Goal: Find contact information: Find contact information

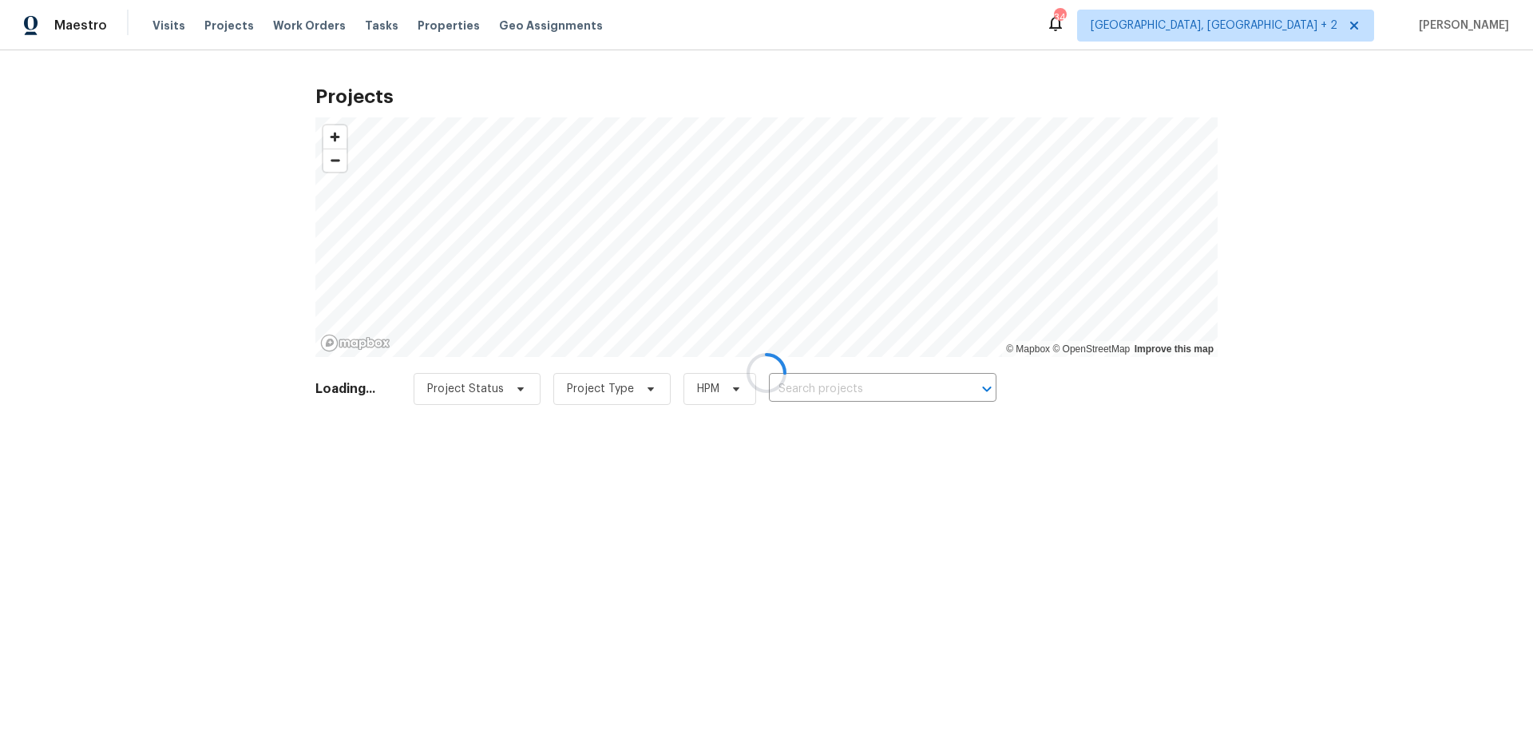
click at [890, 385] on div at bounding box center [766, 373] width 1533 height 746
click at [886, 383] on div at bounding box center [766, 373] width 1533 height 746
click at [886, 387] on div at bounding box center [766, 373] width 1533 height 746
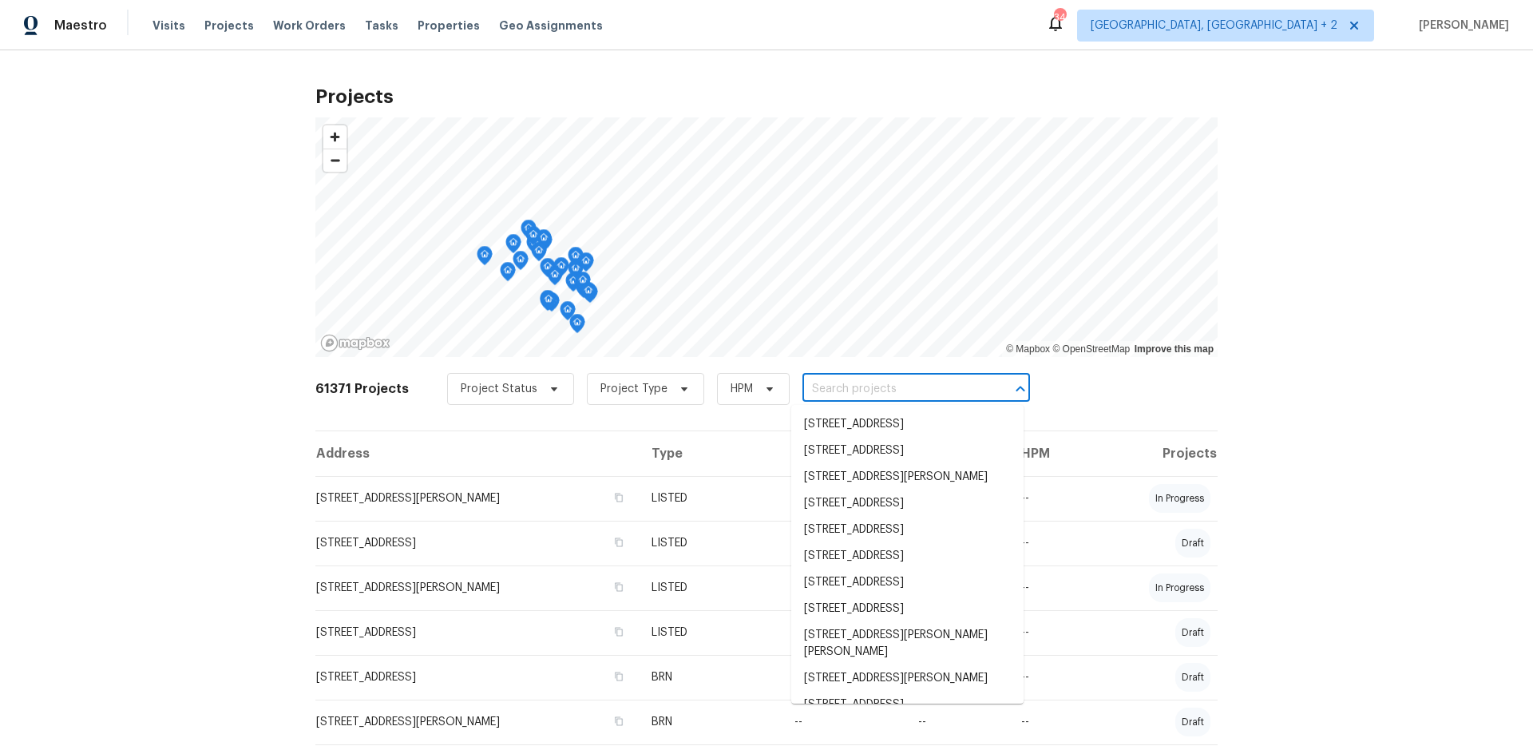
click at [881, 386] on input "text" at bounding box center [894, 389] width 183 height 25
paste input "8616 S 57th Dr, Laveen, AZ 85339"
type input "8616 S 57th Dr, Laveen, AZ 85339"
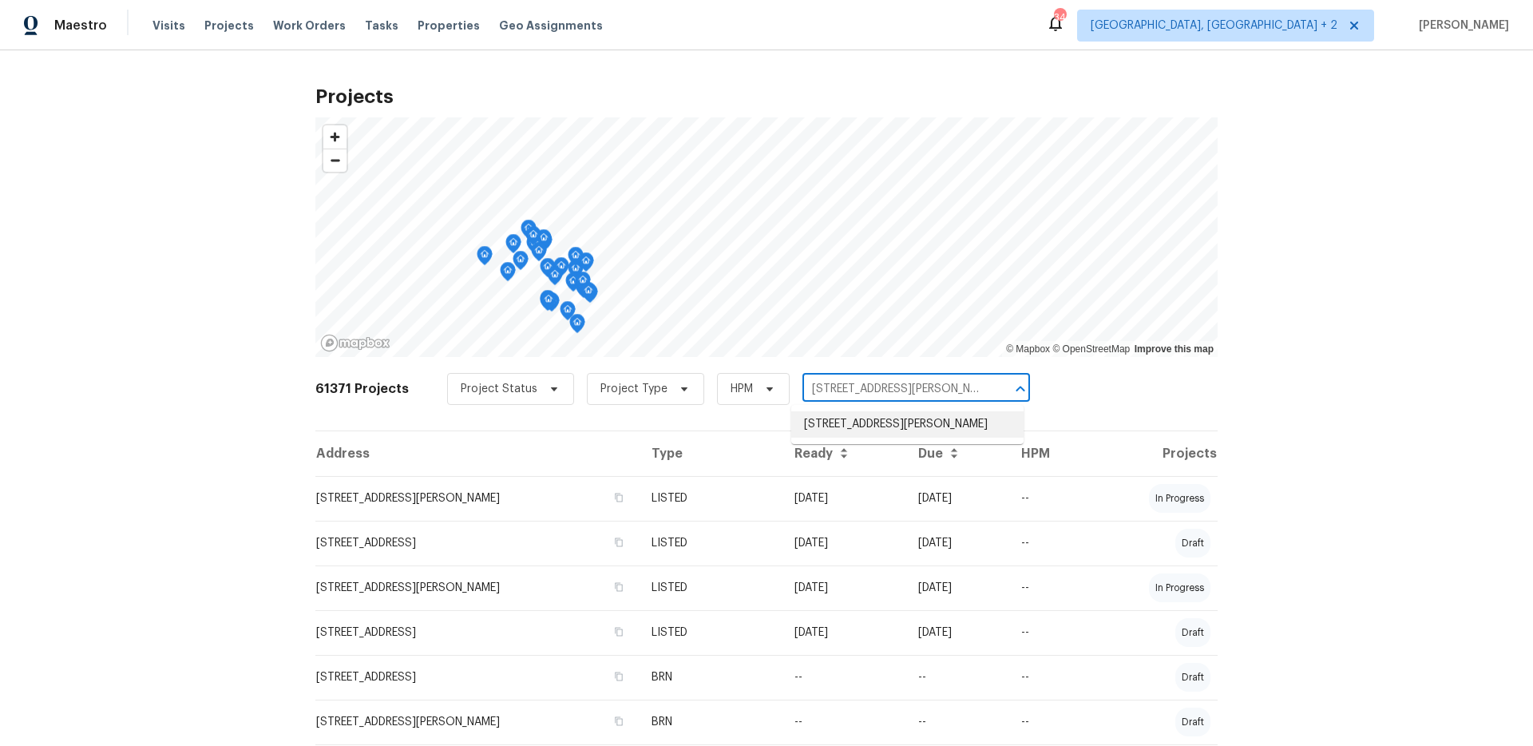
click at [890, 423] on li "8616 S 57th Dr, Laveen, AZ 85339" at bounding box center [907, 424] width 232 height 26
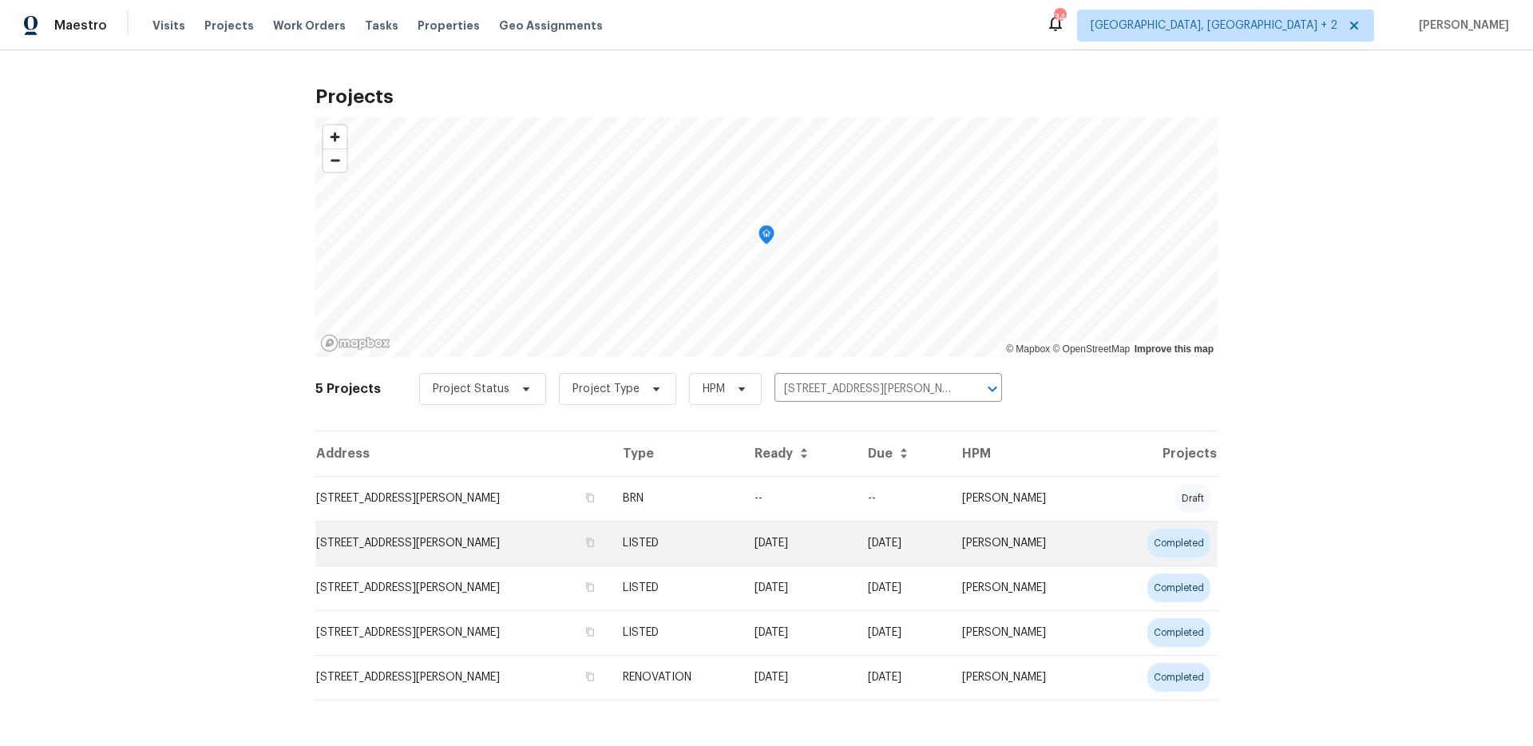
scroll to position [5, 0]
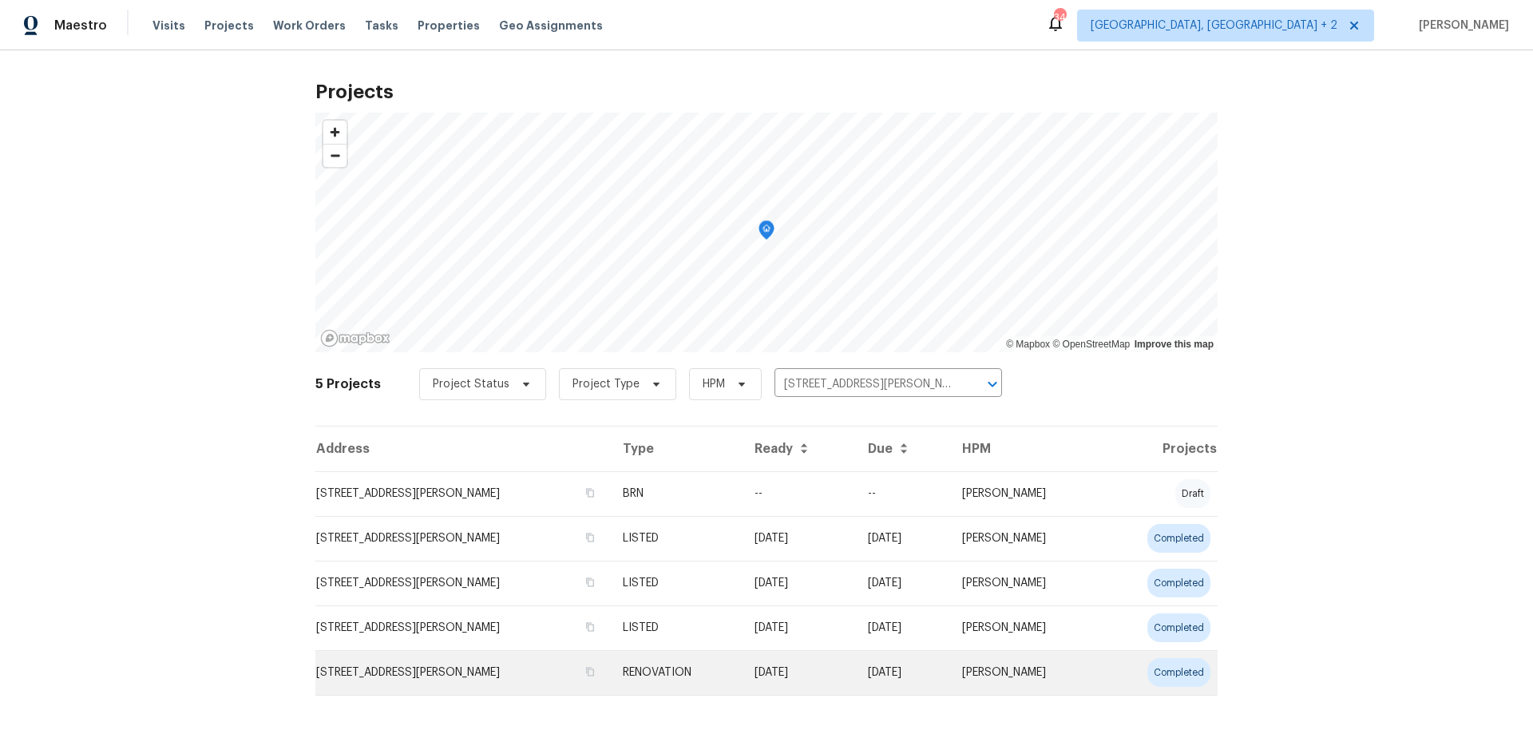
click at [458, 664] on td "8616 S 57th Dr, Laveen, AZ 85339" at bounding box center [462, 672] width 295 height 45
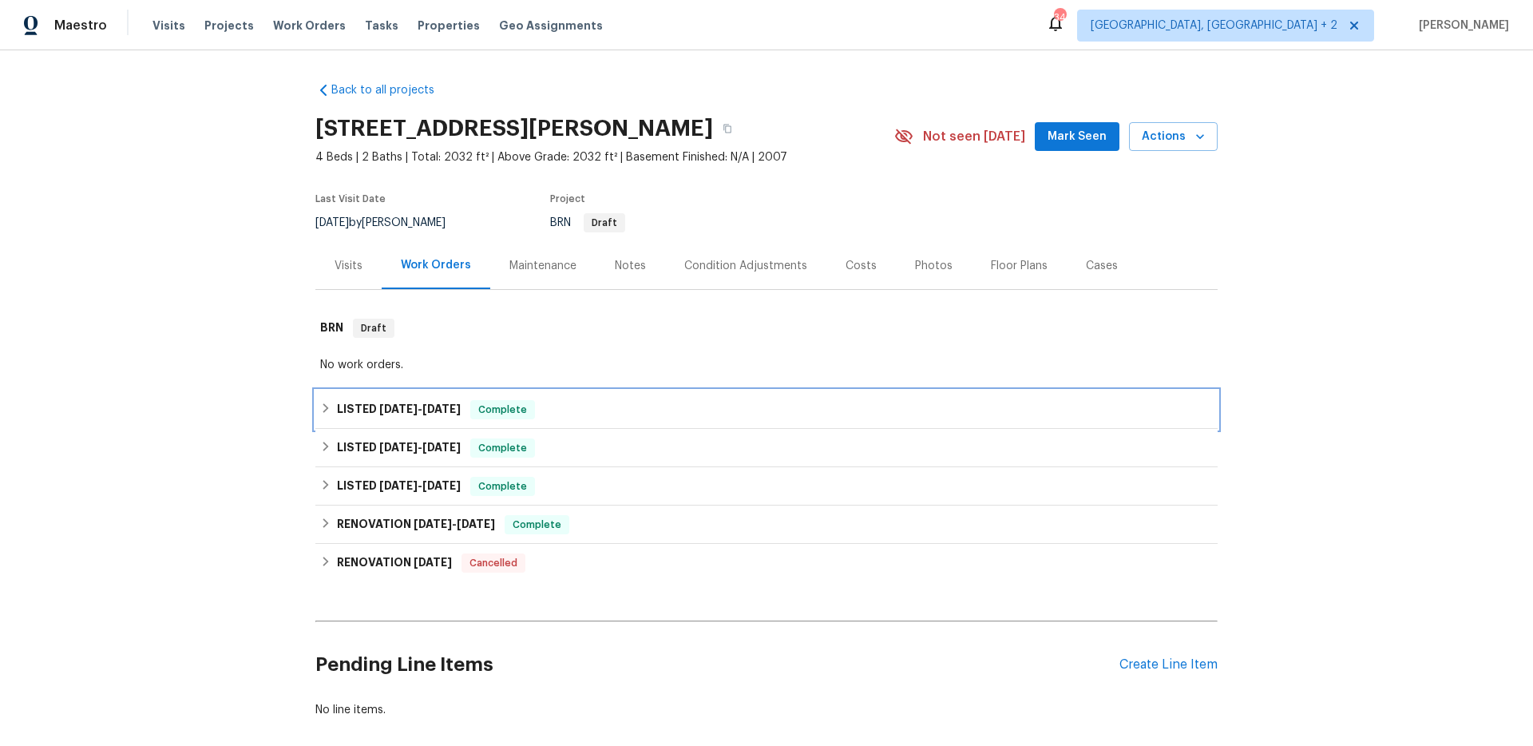
click at [418, 409] on span "7/7/25 - 7/11/25" at bounding box center [419, 408] width 81 height 11
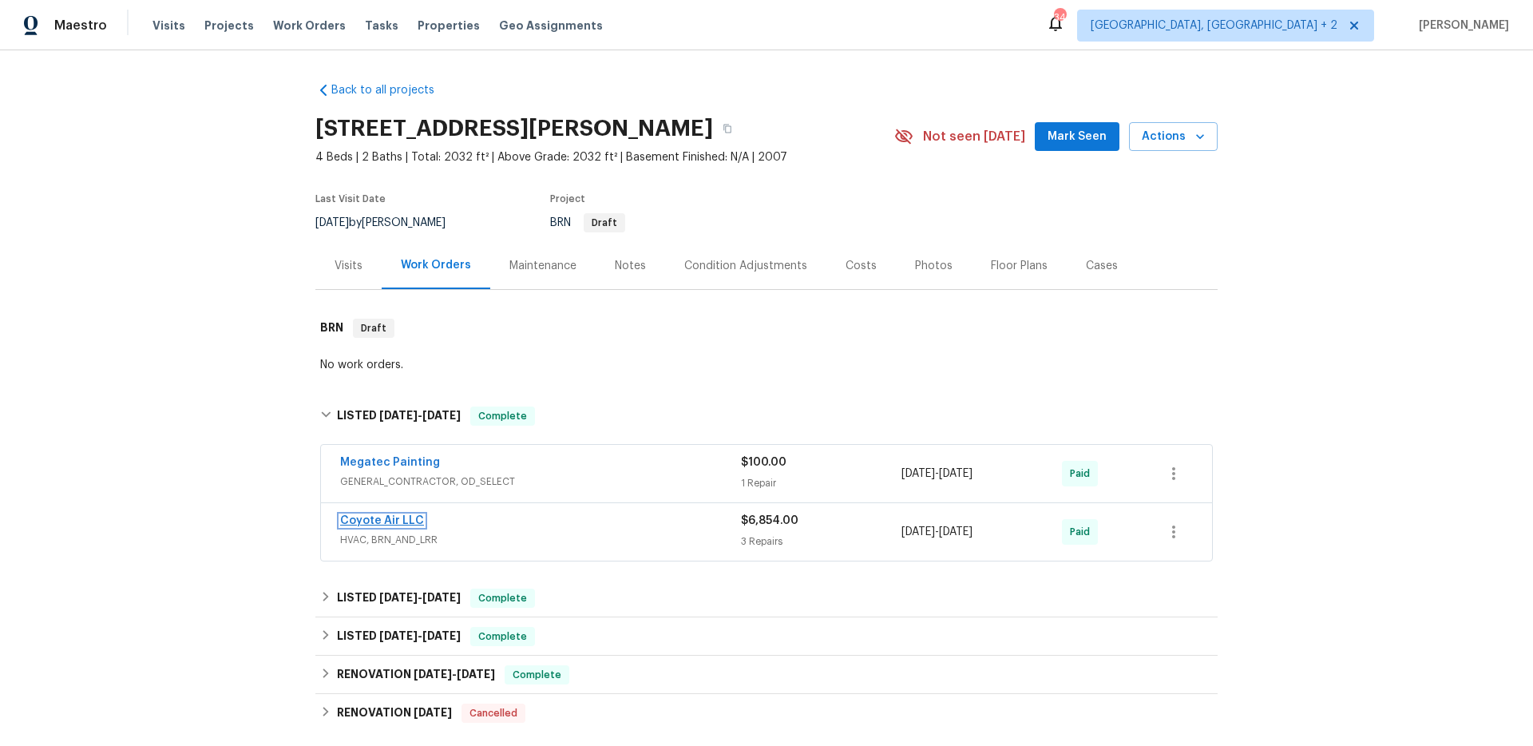
click at [383, 520] on link "Coyote Air LLC" at bounding box center [382, 520] width 84 height 11
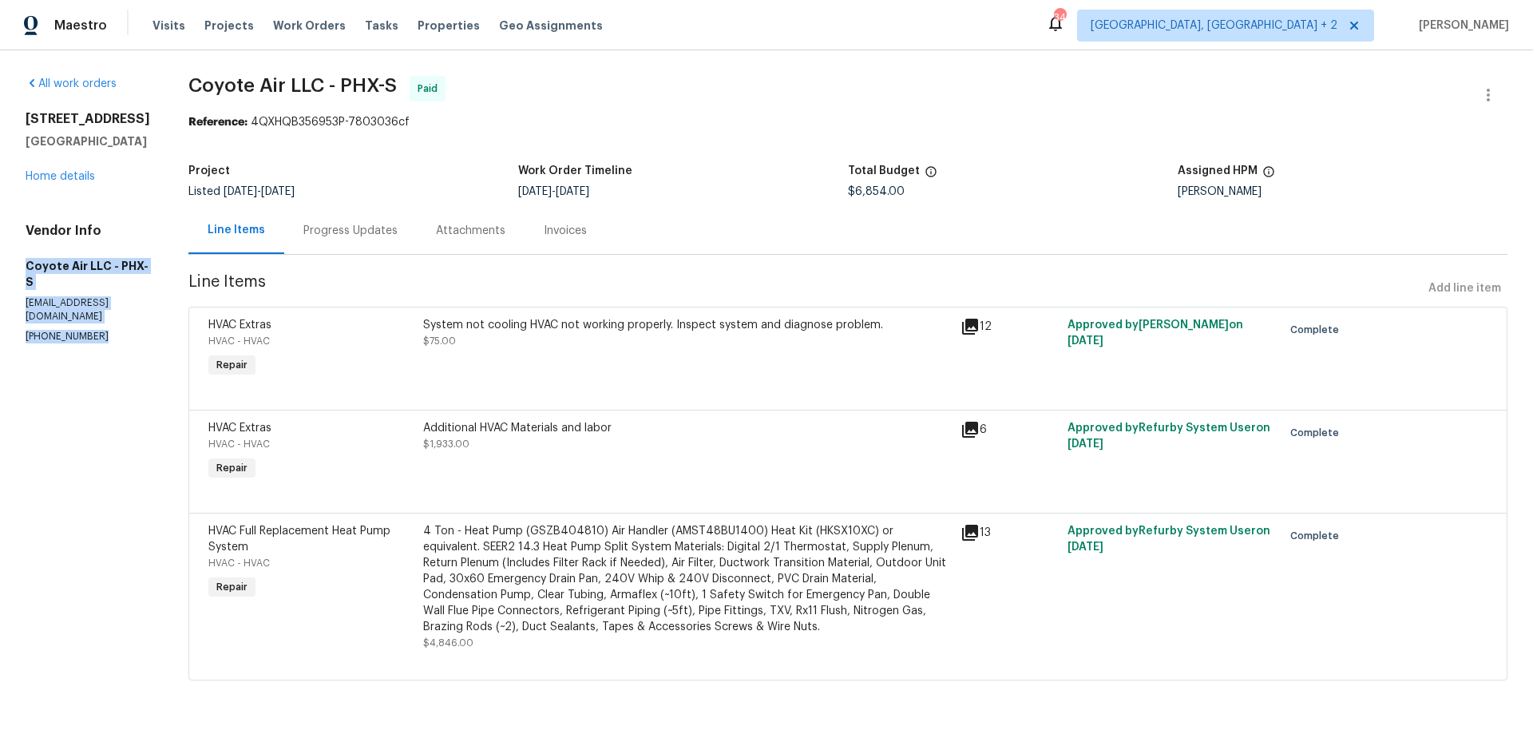
drag, startPoint x: 105, startPoint y: 327, endPoint x: 7, endPoint y: 257, distance: 120.1
click at [7, 257] on div "All work orders 8616 S 57th Dr Laveen, AZ 85339 Home details Vendor Info Coyote…" at bounding box center [766, 387] width 1533 height 675
copy div "Coyote Air LLC - PHX-S az.coyoteair@gmail.com (480) 524-7388"
click at [544, 232] on div "Invoices" at bounding box center [565, 231] width 43 height 16
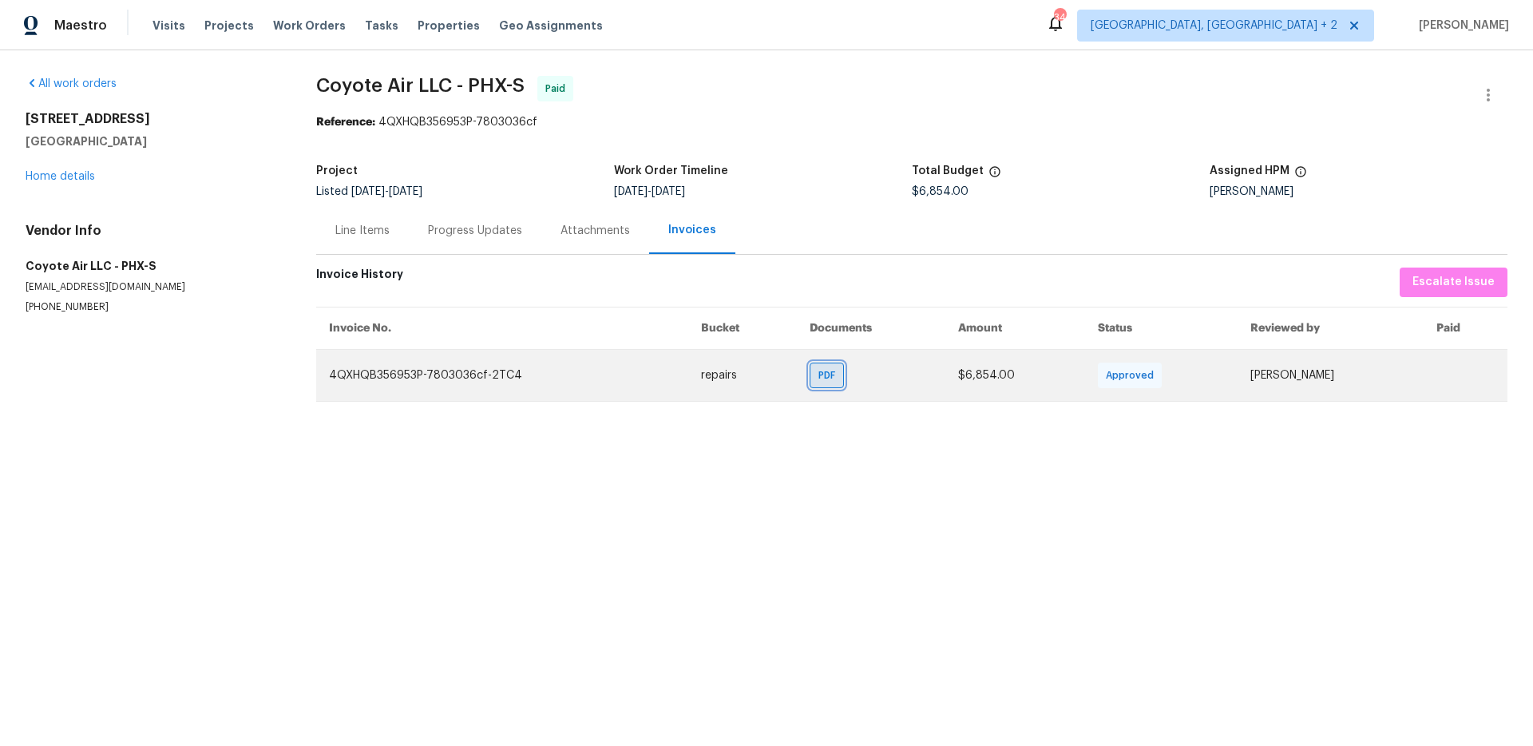
click at [819, 378] on span "PDF" at bounding box center [830, 375] width 23 height 16
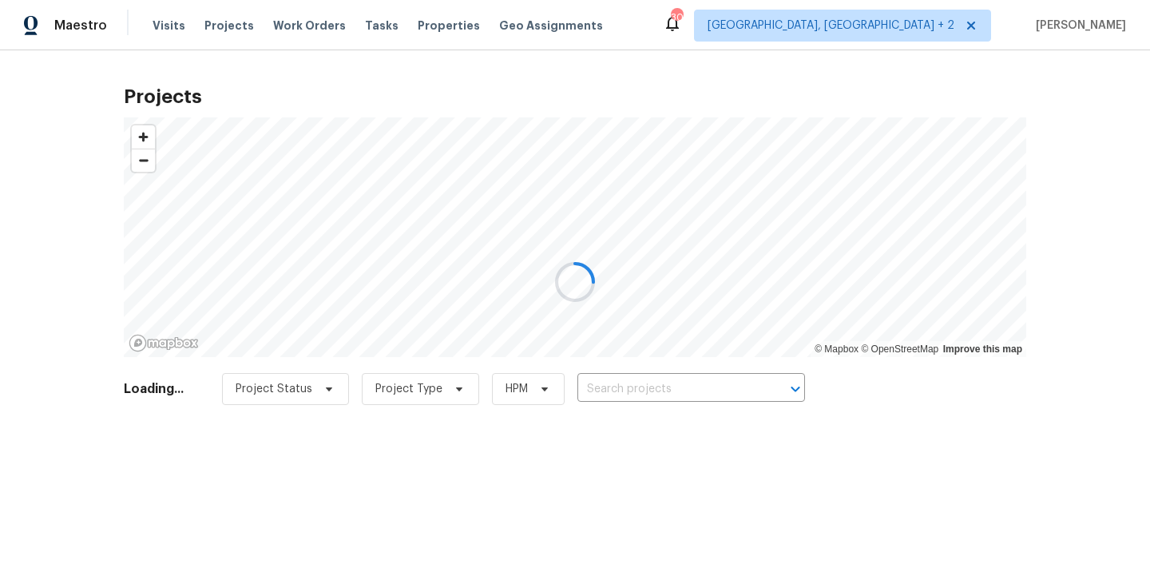
click at [717, 363] on div at bounding box center [575, 282] width 1150 height 564
click at [707, 394] on div at bounding box center [575, 282] width 1150 height 564
click at [703, 388] on div at bounding box center [575, 282] width 1150 height 564
click at [701, 391] on div at bounding box center [575, 282] width 1150 height 564
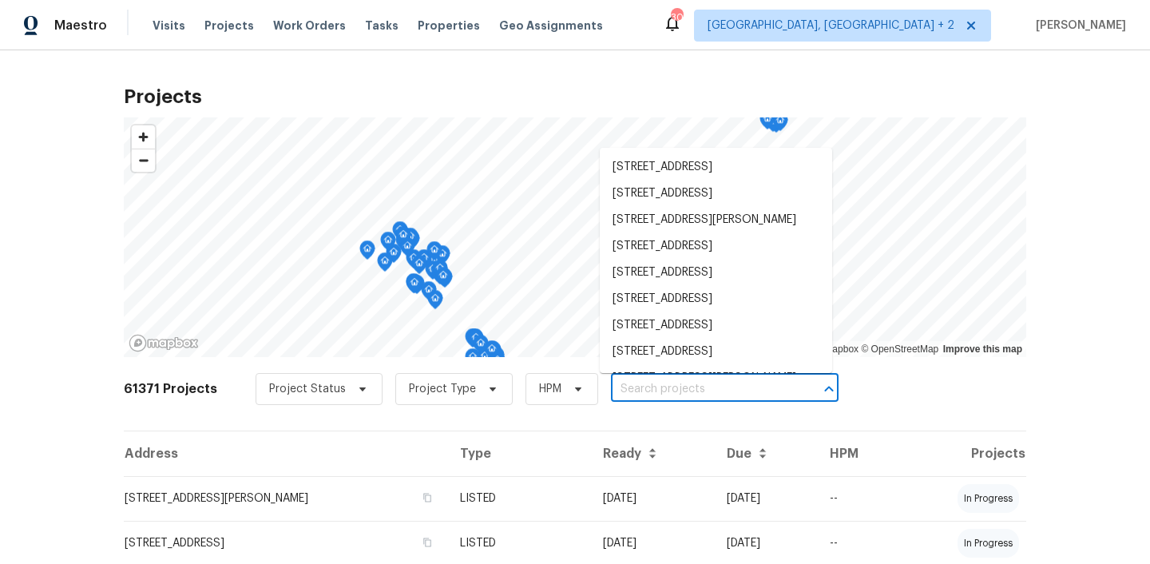
click at [641, 392] on input "text" at bounding box center [702, 389] width 183 height 25
paste input "[STREET_ADDRESS]"
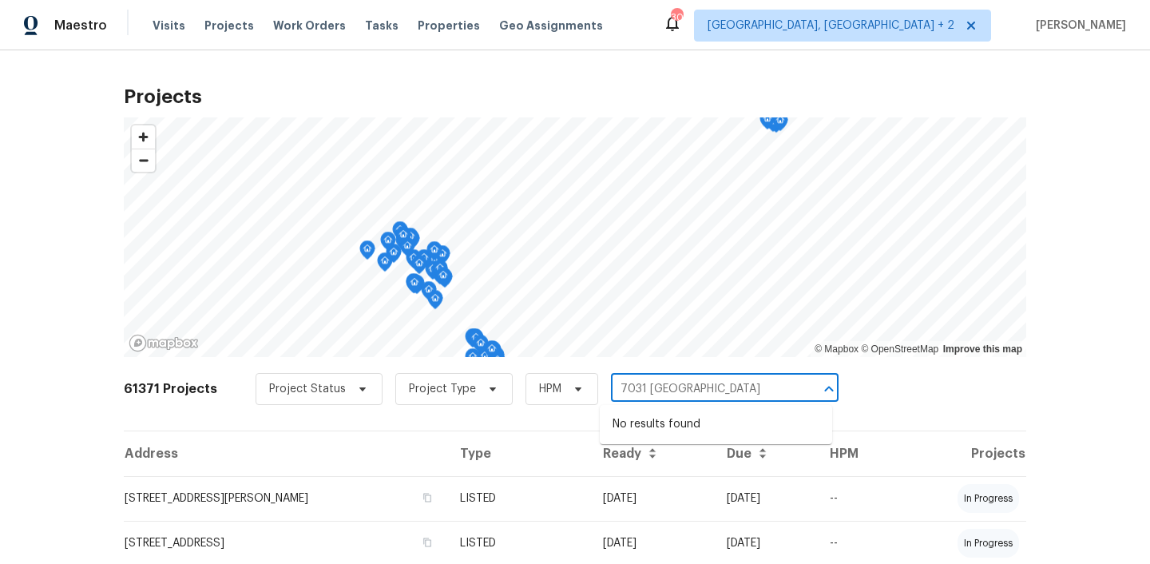
type input "7031 [GEOGRAPHIC_DATA]"
click at [898, 25] on span "[GEOGRAPHIC_DATA], [GEOGRAPHIC_DATA] + 2" at bounding box center [831, 26] width 247 height 16
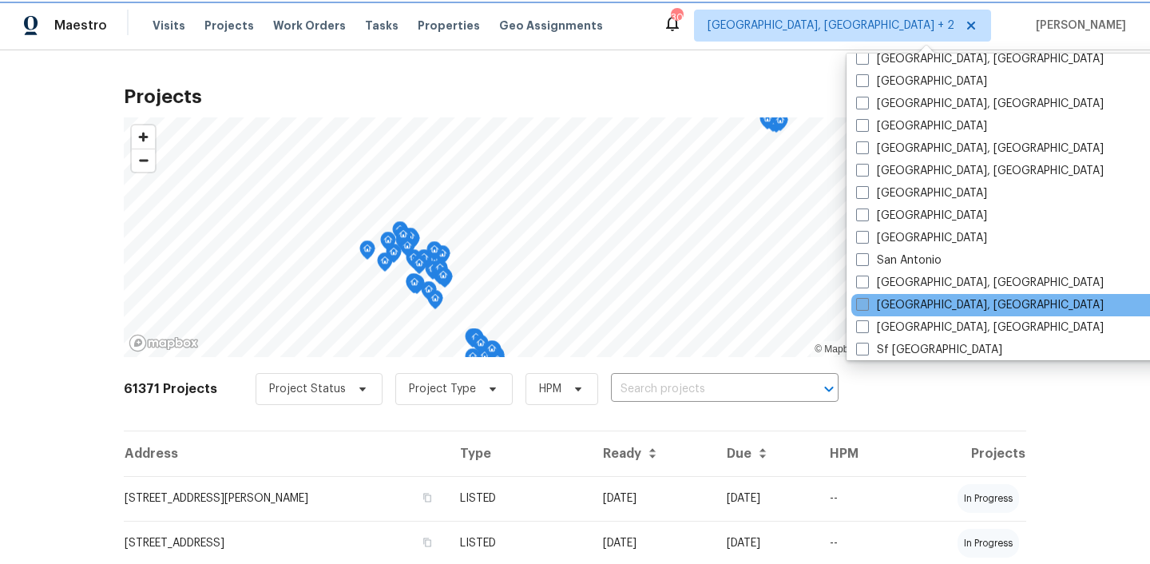
scroll to position [975, 0]
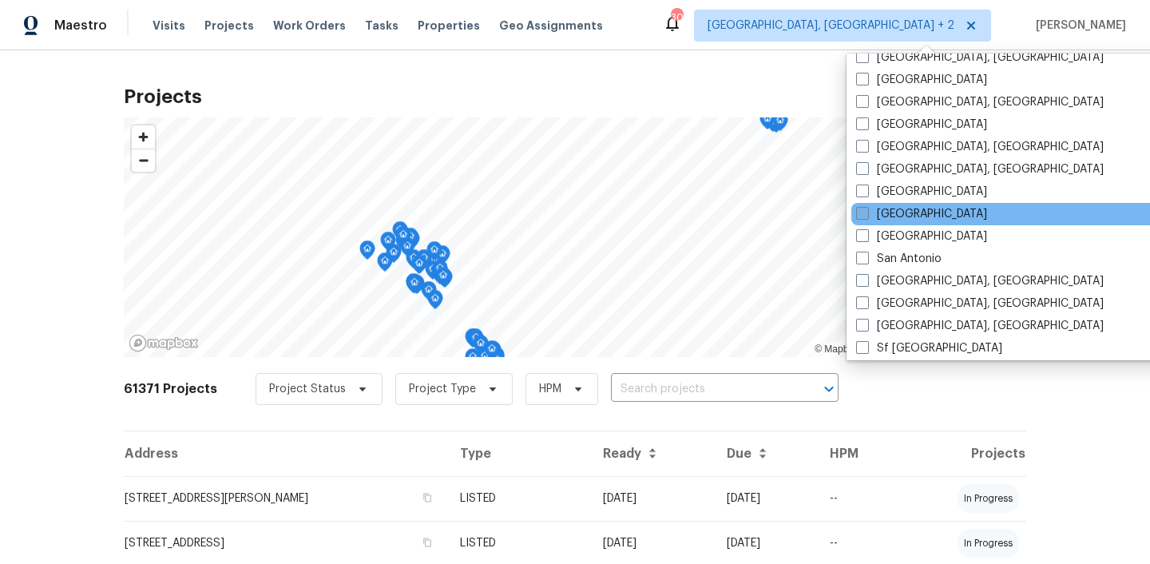
click at [865, 217] on span at bounding box center [862, 213] width 13 height 13
click at [865, 216] on input "[GEOGRAPHIC_DATA]" at bounding box center [861, 211] width 10 height 10
checkbox input "true"
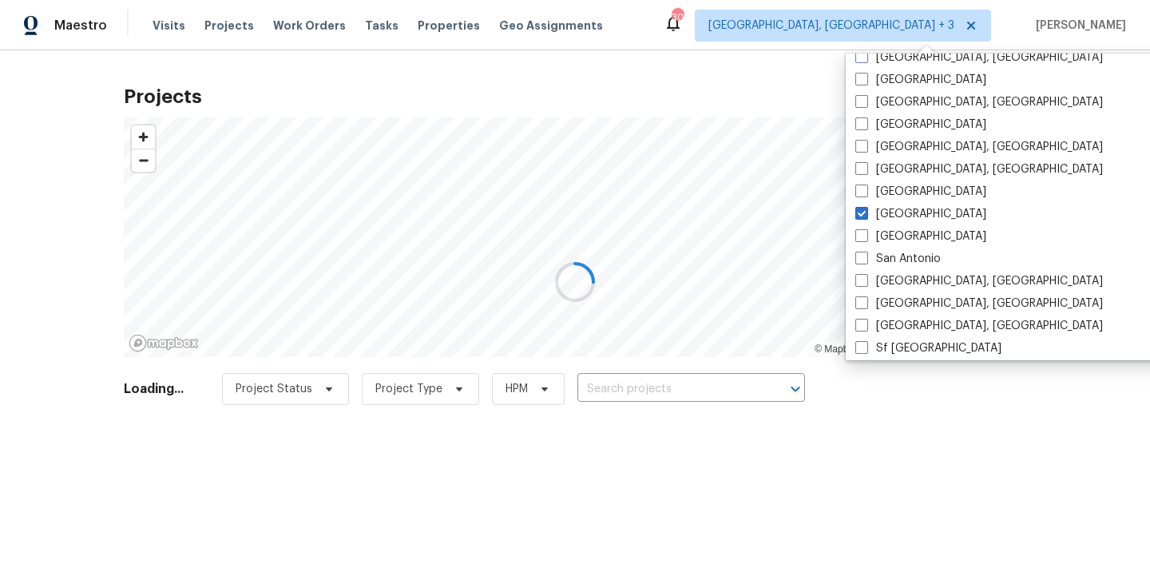
click at [703, 384] on div at bounding box center [575, 282] width 1150 height 564
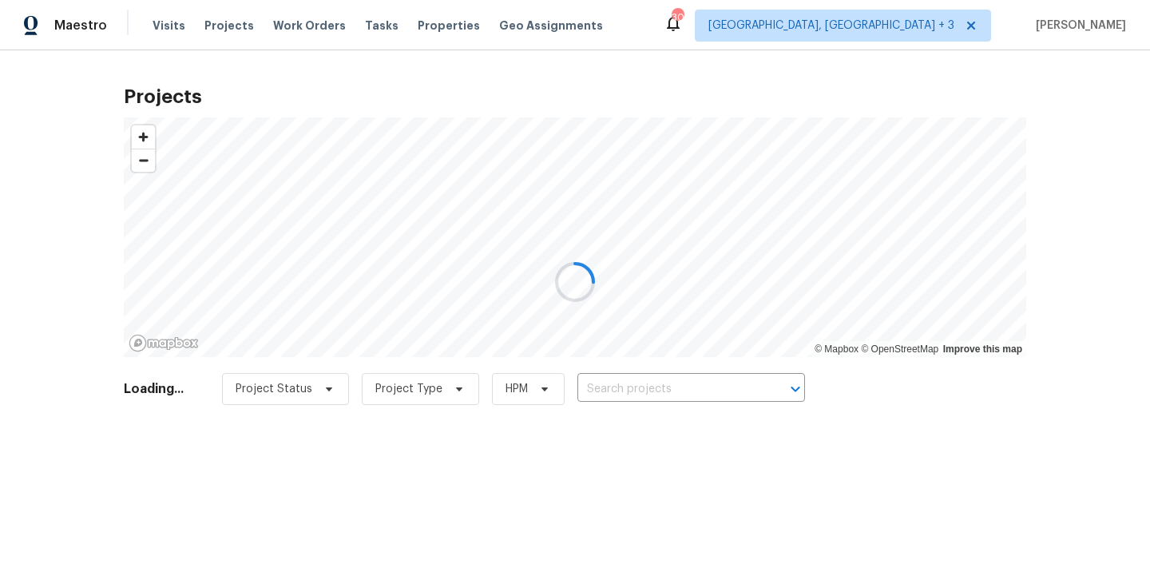
click at [682, 383] on div at bounding box center [575, 282] width 1150 height 564
click at [674, 391] on div at bounding box center [575, 282] width 1150 height 564
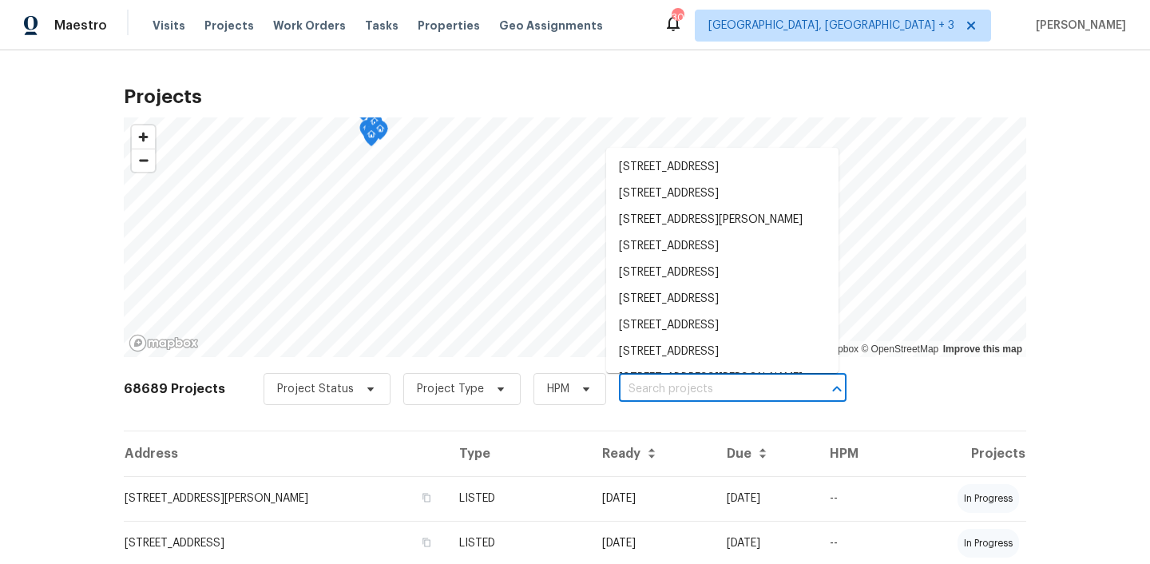
click at [674, 391] on input "text" at bounding box center [710, 389] width 183 height 25
paste input "[STREET_ADDRESS]"
type input "[STREET_ADDRESS]"
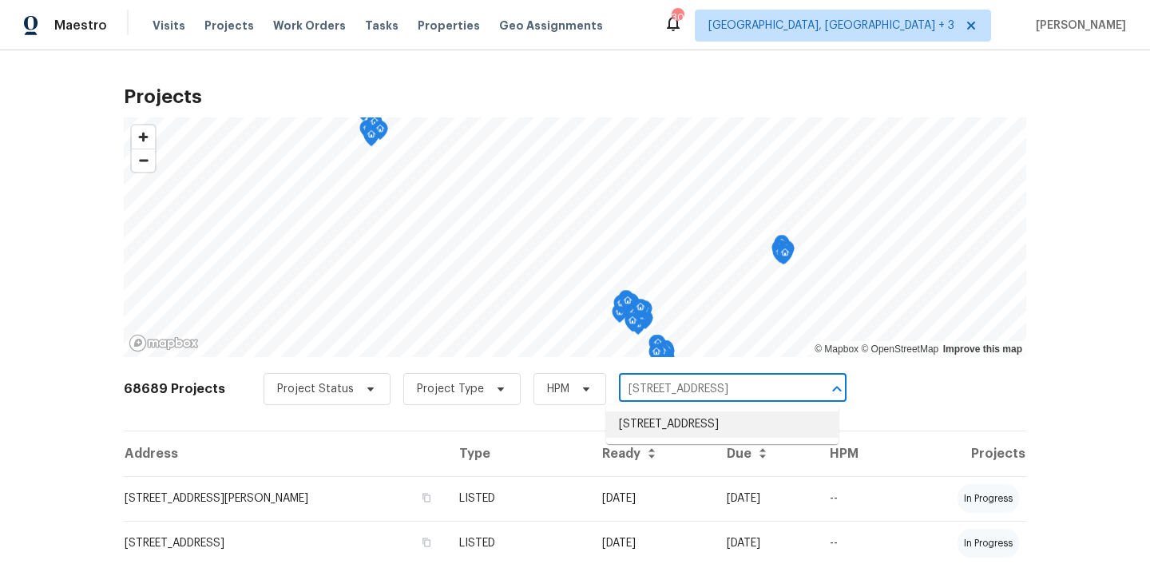
click at [667, 430] on li "[STREET_ADDRESS]" at bounding box center [722, 424] width 232 height 26
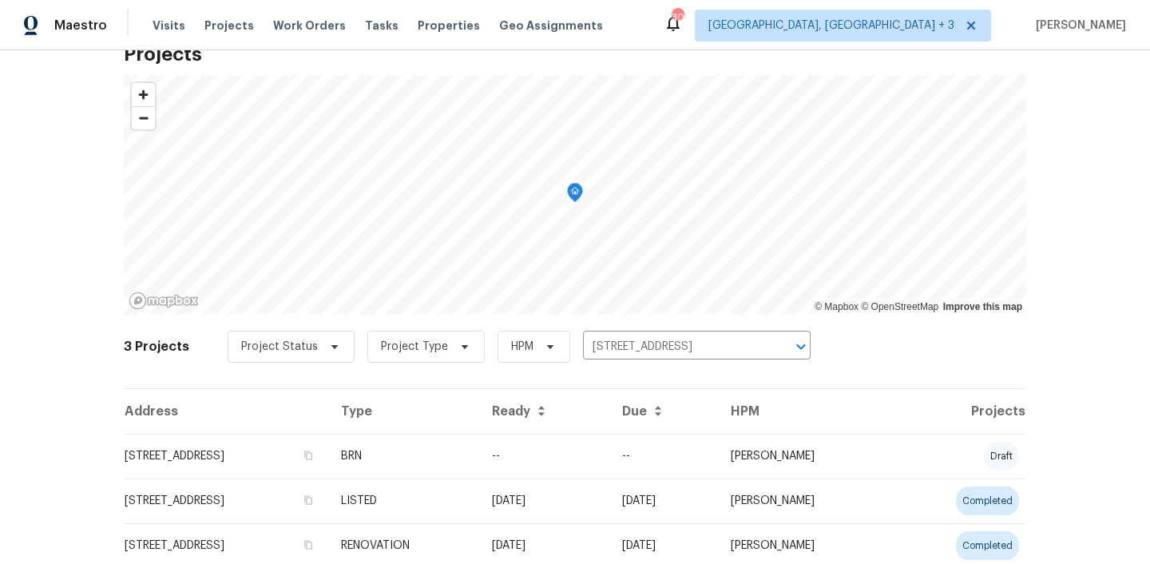
scroll to position [97, 0]
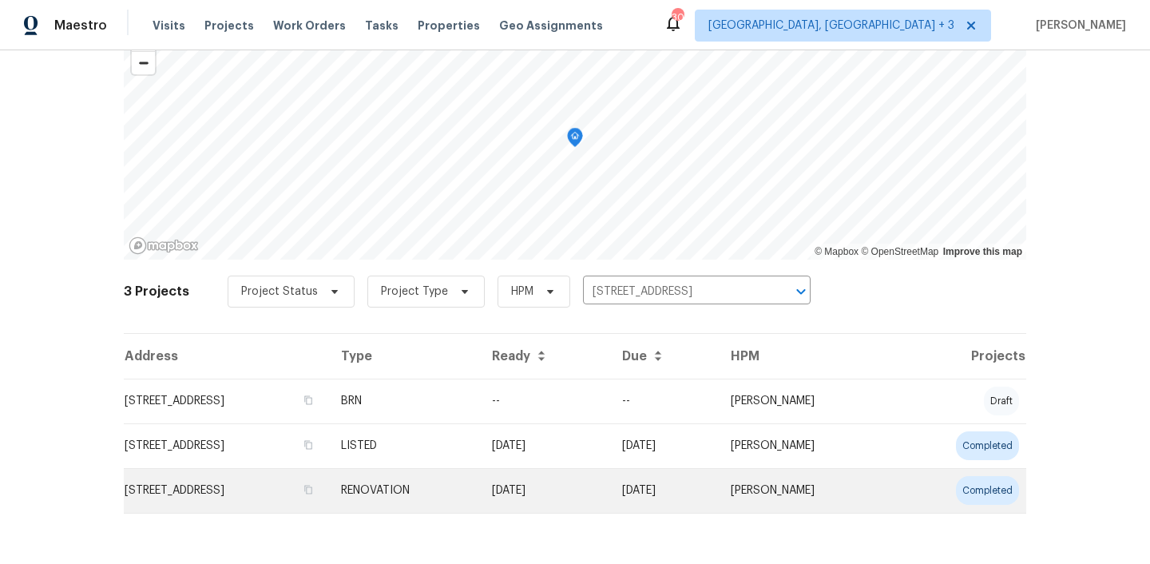
click at [304, 485] on td "[STREET_ADDRESS]" at bounding box center [226, 490] width 204 height 45
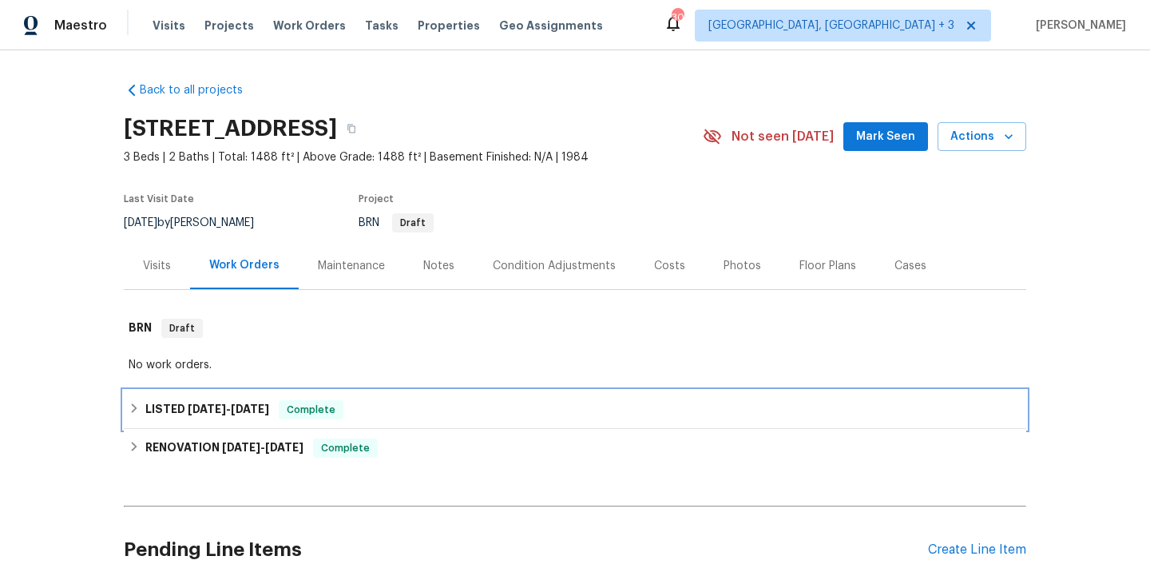
click at [181, 402] on h6 "LISTED [DATE] - [DATE]" at bounding box center [207, 409] width 124 height 19
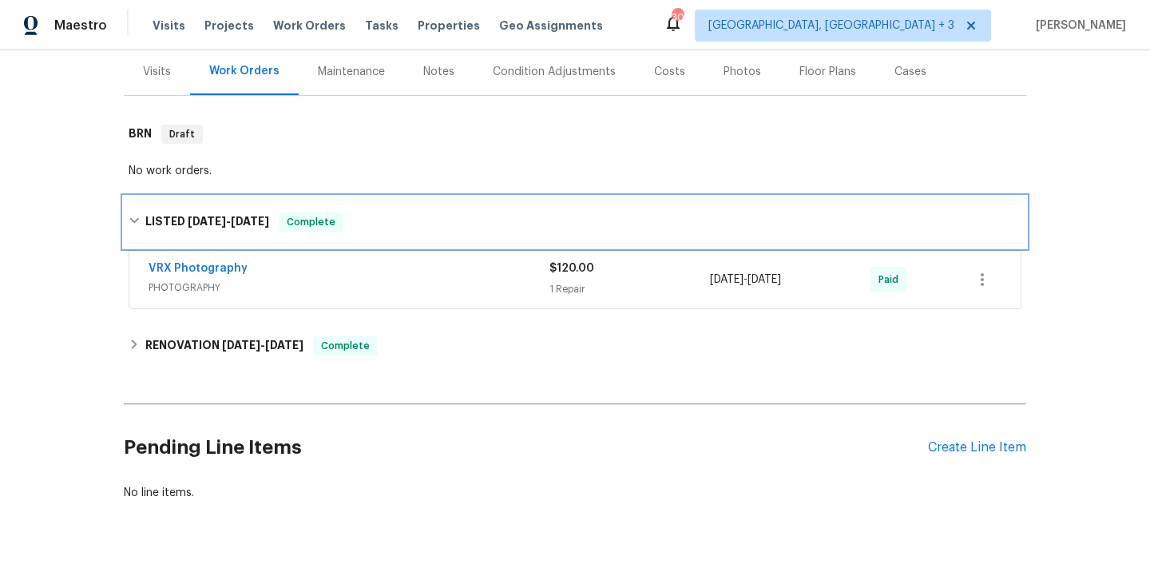
scroll to position [240, 0]
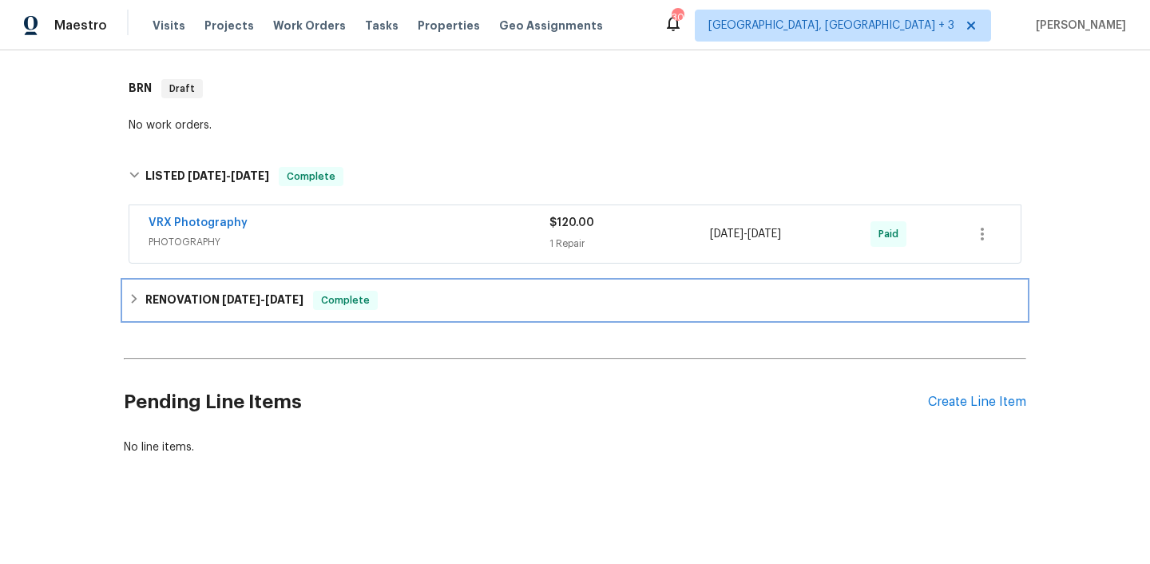
click at [195, 299] on h6 "RENOVATION [DATE] - [DATE]" at bounding box center [224, 300] width 158 height 19
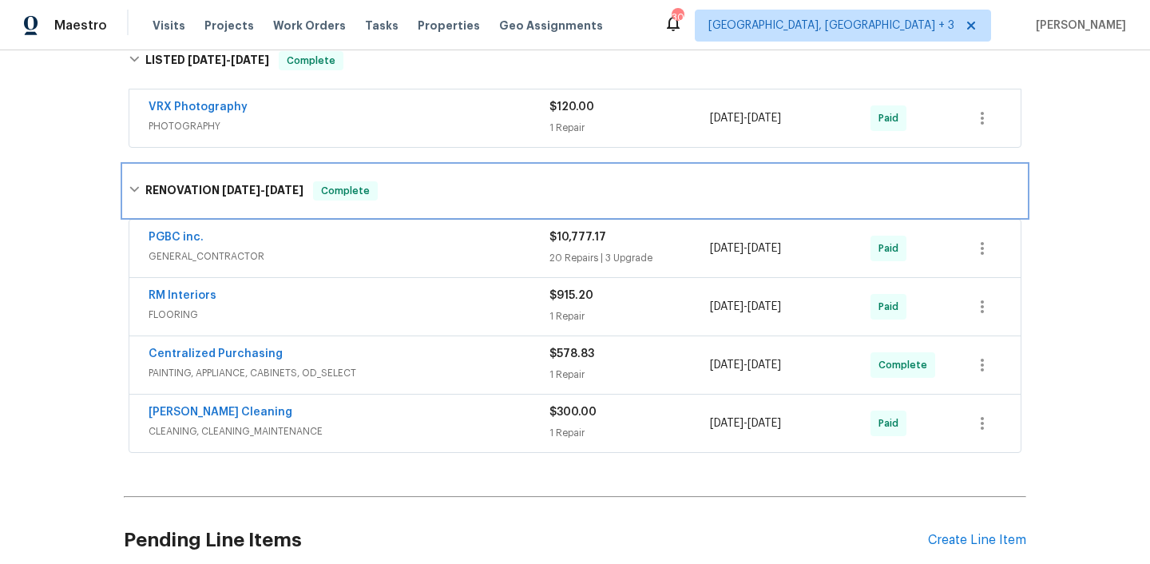
scroll to position [415, 0]
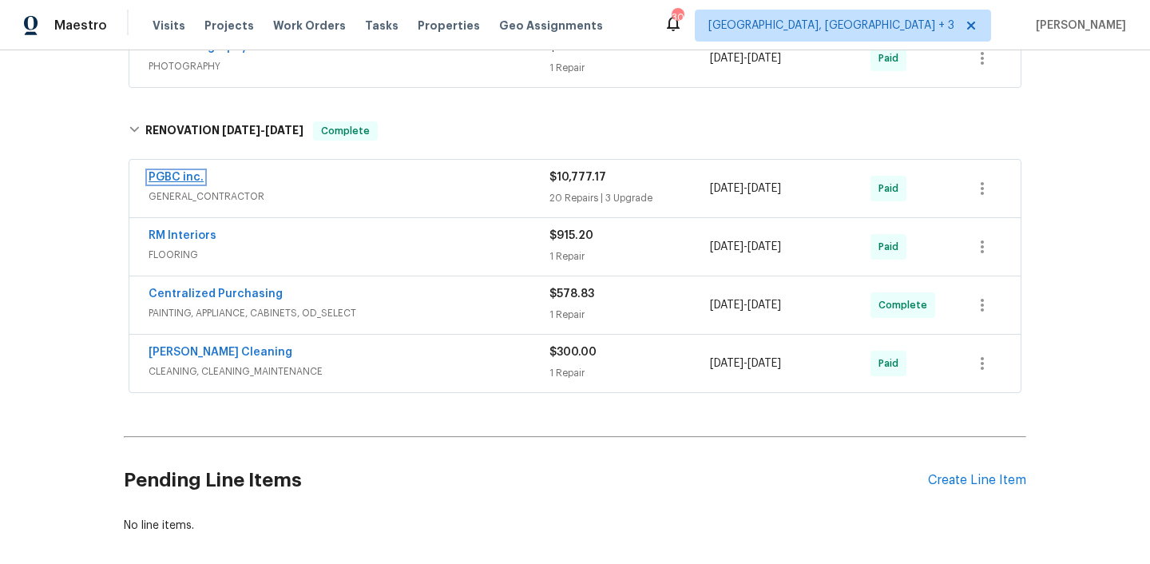
click at [170, 177] on link "PGBC inc." at bounding box center [176, 177] width 55 height 11
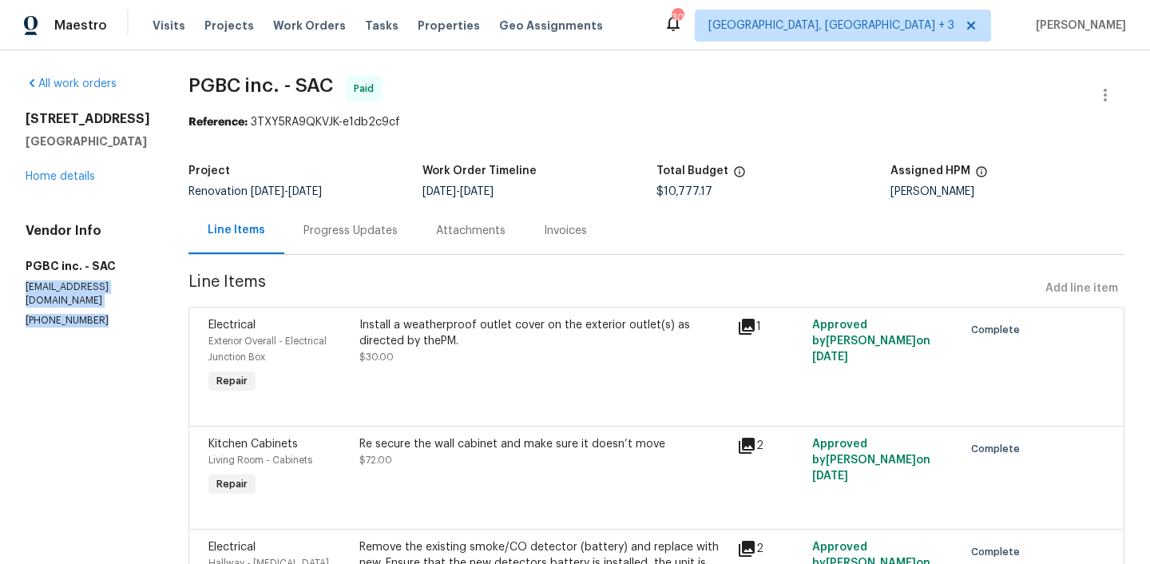
drag, startPoint x: 106, startPoint y: 346, endPoint x: 26, endPoint y: 317, distance: 85.6
copy div "[EMAIL_ADDRESS][DOMAIN_NAME] [PHONE_NUMBER]"
click at [544, 237] on div "Invoices" at bounding box center [565, 231] width 43 height 16
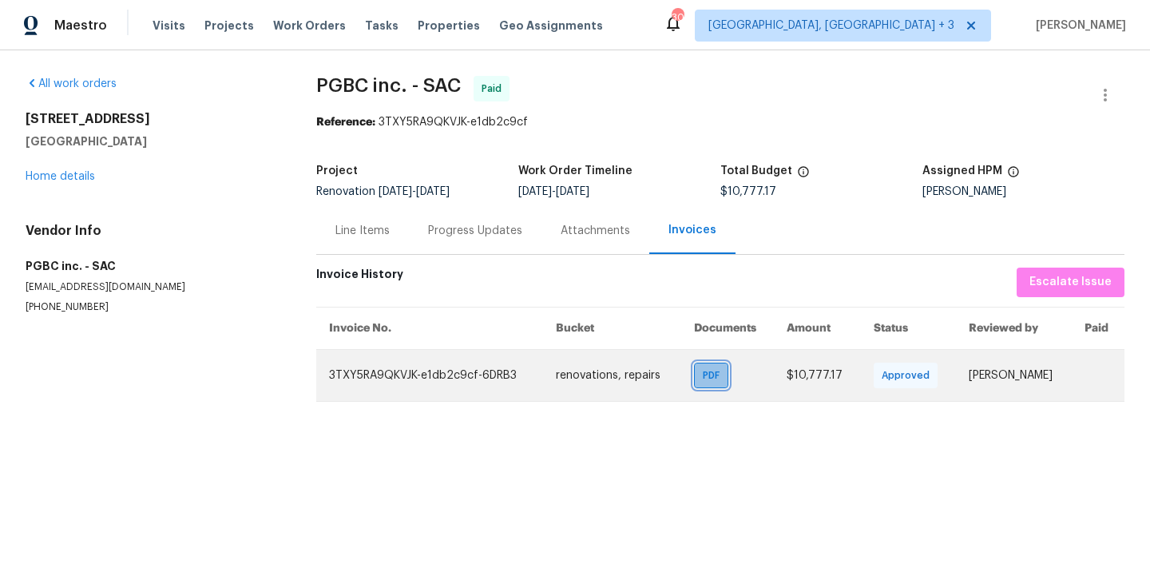
click at [703, 372] on span "PDF" at bounding box center [714, 375] width 23 height 16
